Goal: Task Accomplishment & Management: Use online tool/utility

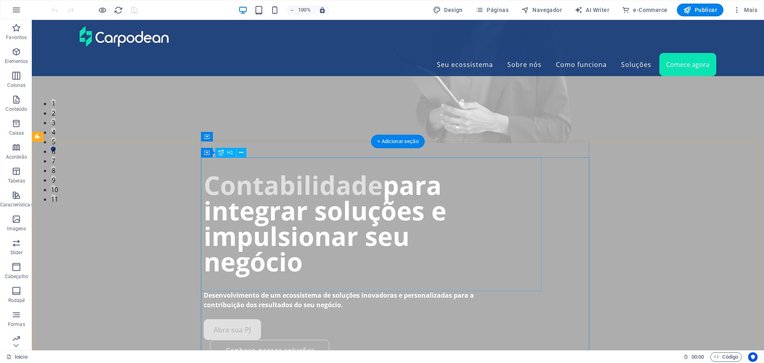
scroll to position [159, 0]
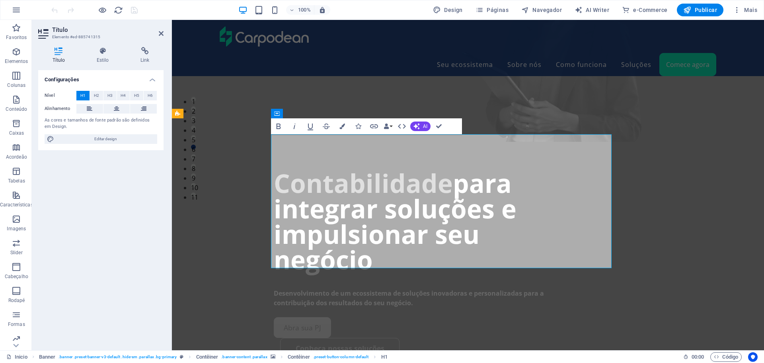
click at [103, 51] on icon at bounding box center [102, 51] width 41 height 8
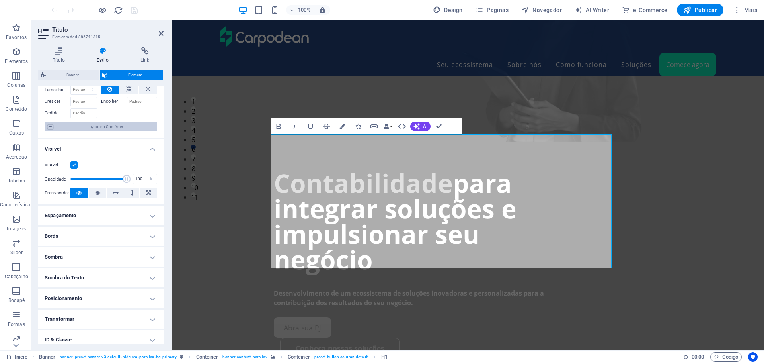
scroll to position [79, 0]
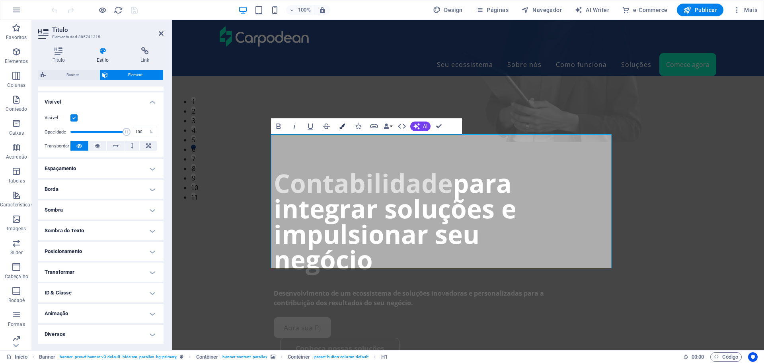
click at [340, 126] on icon "button" at bounding box center [342, 126] width 6 height 6
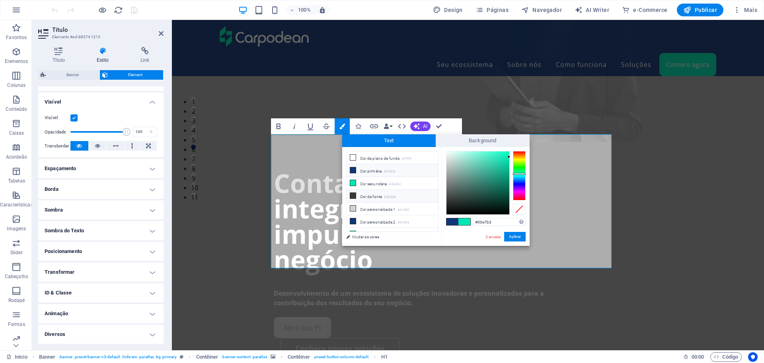
click at [372, 196] on li "Cor da fonte #383838" at bounding box center [393, 195] width 92 height 13
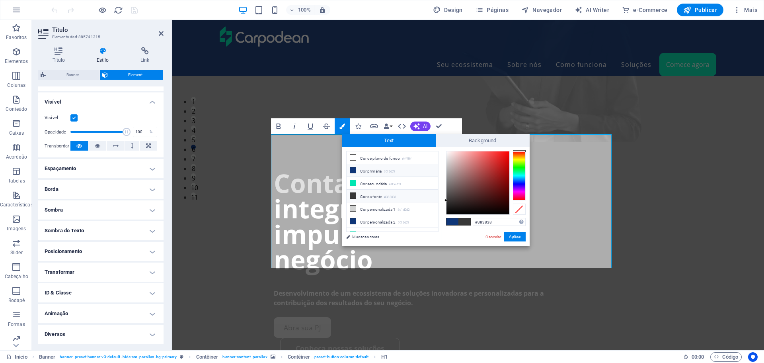
click at [366, 170] on li "Cor primária #0f3678" at bounding box center [393, 170] width 92 height 13
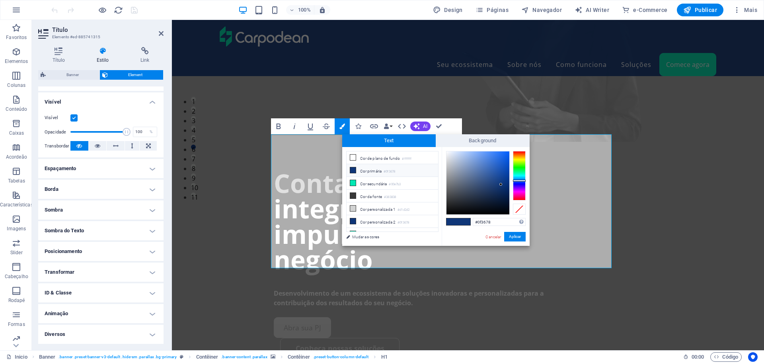
click at [366, 170] on li "Cor primária #0f3678" at bounding box center [393, 170] width 92 height 13
click at [367, 160] on li "Cor de plano de fundo #ffffff" at bounding box center [393, 157] width 92 height 13
type input "#ffffff"
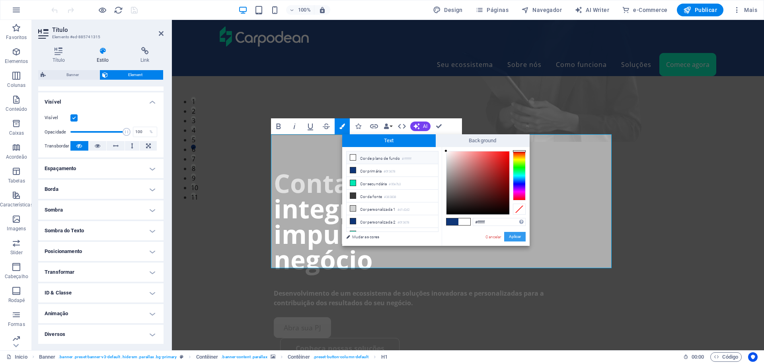
click at [516, 234] on button "Aplicar" at bounding box center [514, 237] width 21 height 10
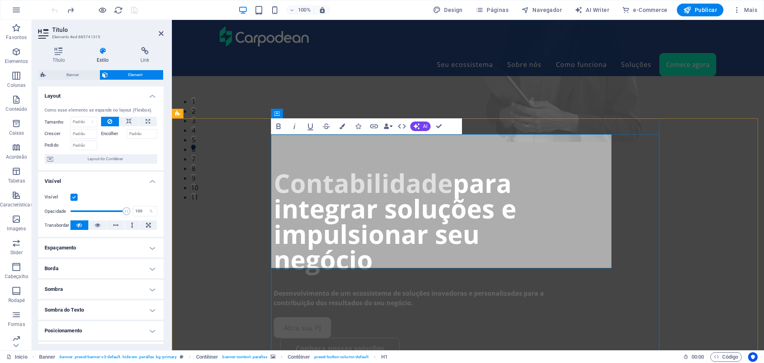
drag, startPoint x: 295, startPoint y: 225, endPoint x: 355, endPoint y: 222, distance: 59.3
click at [345, 128] on button "Colors" at bounding box center [342, 126] width 15 height 16
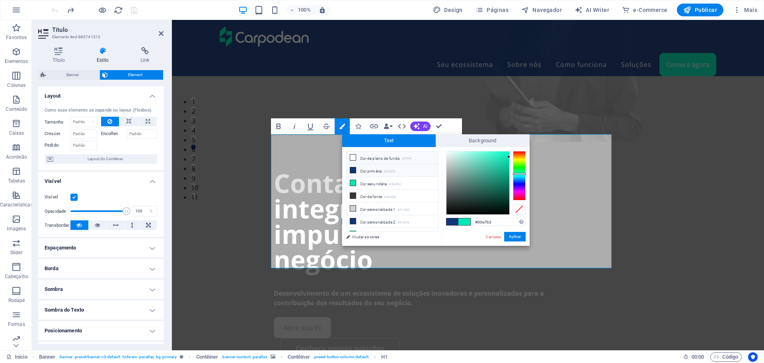
click at [353, 156] on icon at bounding box center [353, 157] width 6 height 6
type input "#ffffff"
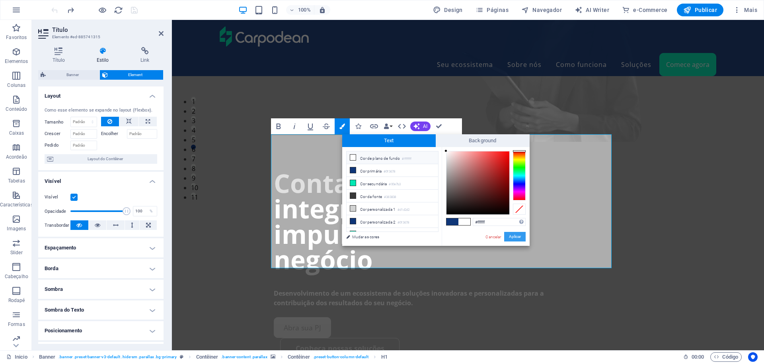
click at [517, 235] on button "Aplicar" at bounding box center [514, 237] width 21 height 10
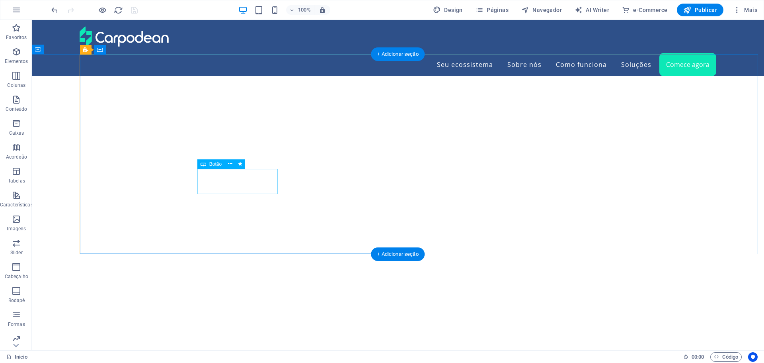
scroll to position [3701, 0]
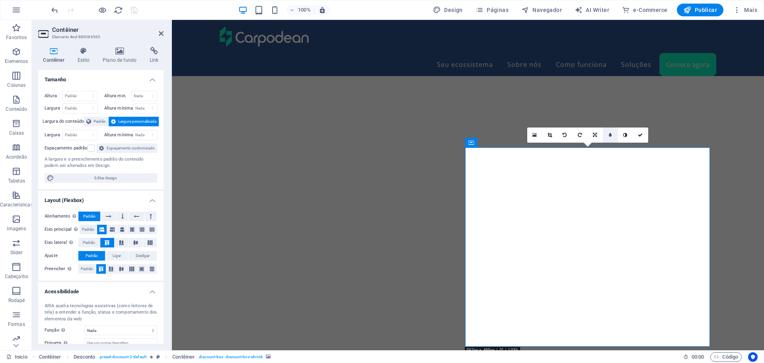
click at [611, 135] on icon at bounding box center [610, 135] width 3 height 5
click at [627, 132] on link at bounding box center [625, 134] width 15 height 15
click at [610, 133] on icon at bounding box center [610, 135] width 3 height 5
click at [614, 134] on input "5" at bounding box center [618, 134] width 12 height 15
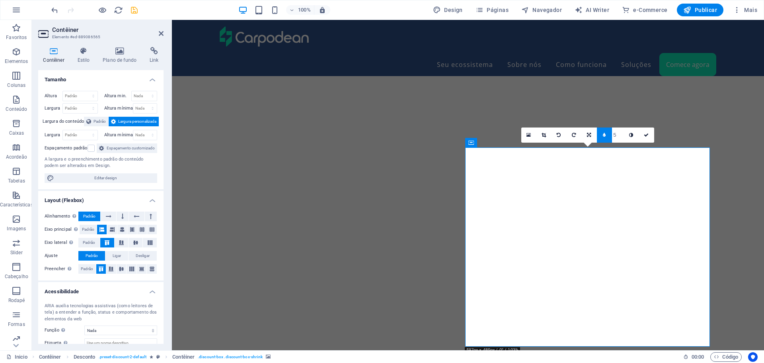
type input "4"
type input "9"
type input "10"
type input "9"
type input "5"
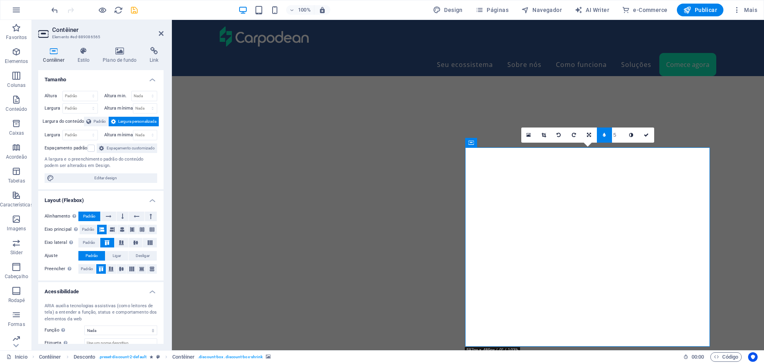
type input "4"
type input "3"
type input "2"
click at [603, 137] on link at bounding box center [604, 134] width 15 height 15
click at [85, 55] on h4 "Estilo" at bounding box center [84, 55] width 25 height 17
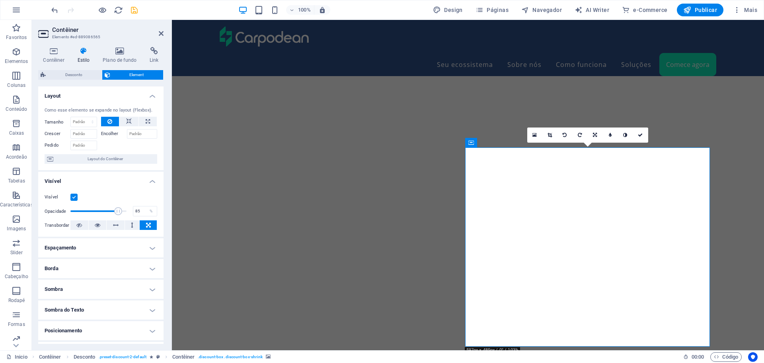
click at [117, 212] on span at bounding box center [118, 211] width 8 height 8
drag, startPoint x: 117, startPoint y: 212, endPoint x: 139, endPoint y: 211, distance: 22.3
click at [139, 211] on div "Opacidade 100 %" at bounding box center [101, 211] width 113 height 12
click at [139, 211] on input "100" at bounding box center [144, 211] width 23 height 10
click at [123, 212] on span at bounding box center [125, 211] width 8 height 8
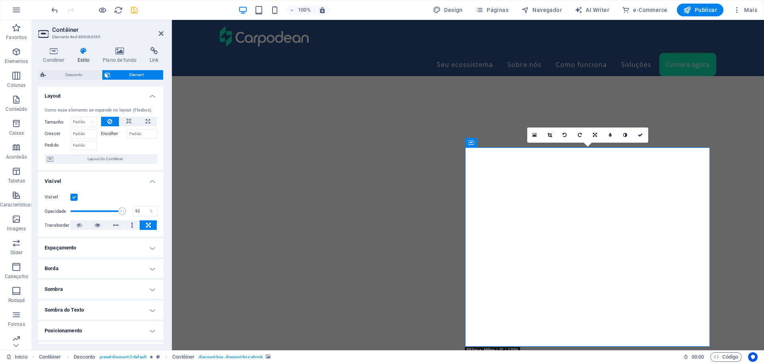
type input "91"
click at [120, 212] on span at bounding box center [121, 211] width 8 height 8
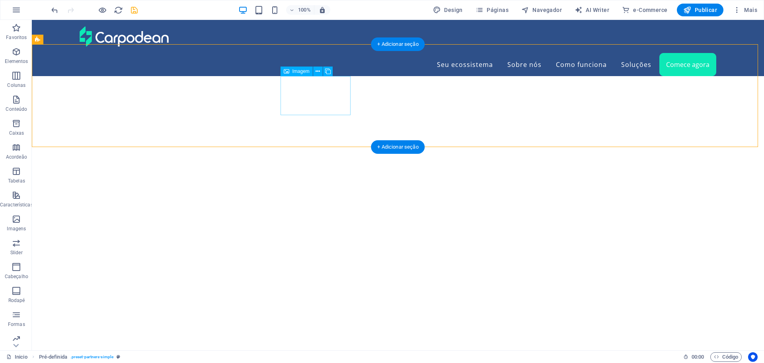
scroll to position [3701, 0]
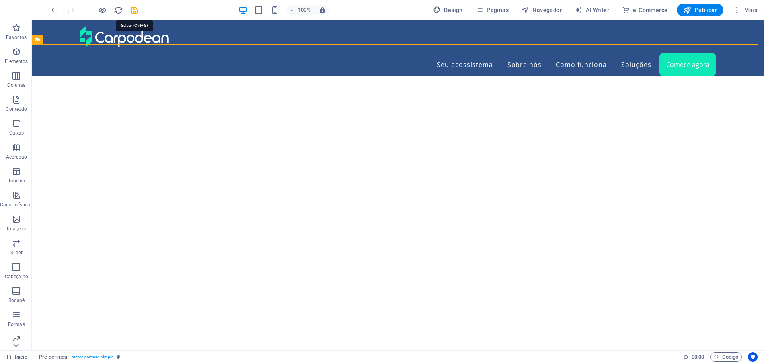
click at [135, 11] on icon "save" at bounding box center [134, 10] width 9 height 9
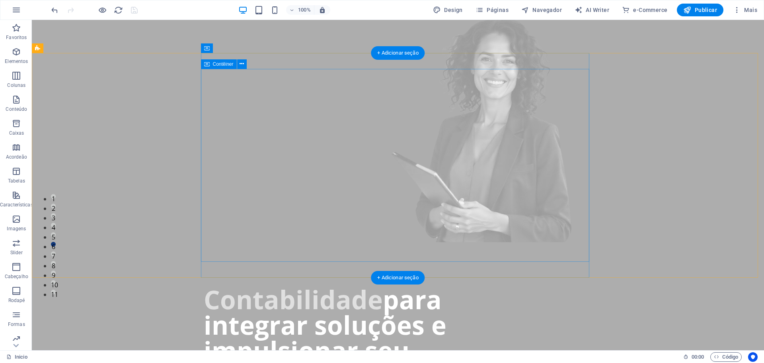
scroll to position [0, 0]
